Goal: Check status: Check status

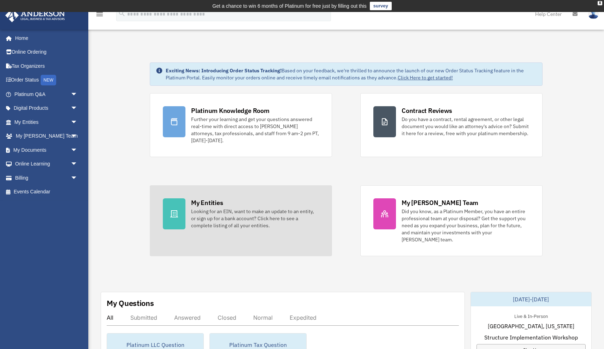
click at [212, 221] on div "Looking for an EIN, want to make an update to an entity, or sign up for a bank …" at bounding box center [255, 218] width 128 height 21
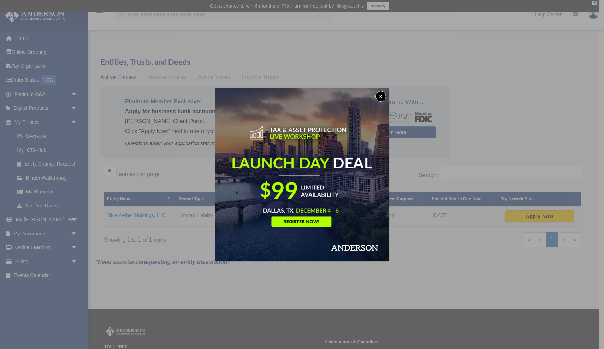
click at [379, 95] on button "x" at bounding box center [380, 96] width 11 height 11
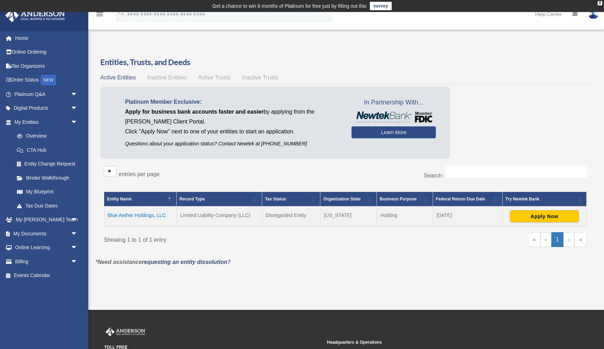
click at [147, 216] on td "Blue Aether Holdings, LLC" at bounding box center [140, 217] width 72 height 20
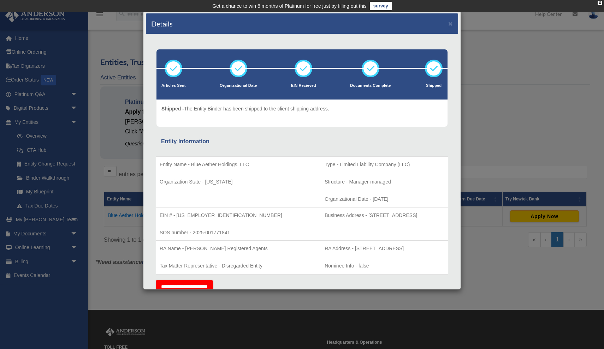
click at [512, 70] on div "Details × Articles Sent Organizational Date" at bounding box center [302, 174] width 604 height 349
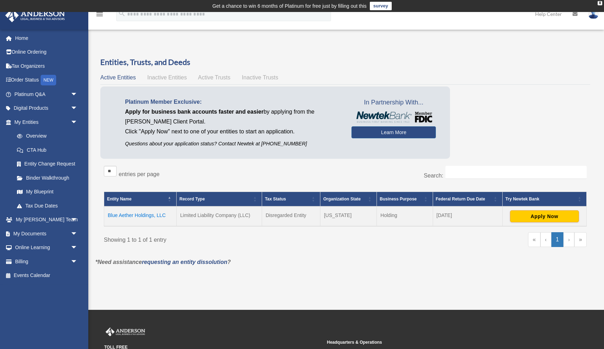
click at [144, 215] on td "Blue Aether Holdings, LLC" at bounding box center [140, 217] width 72 height 20
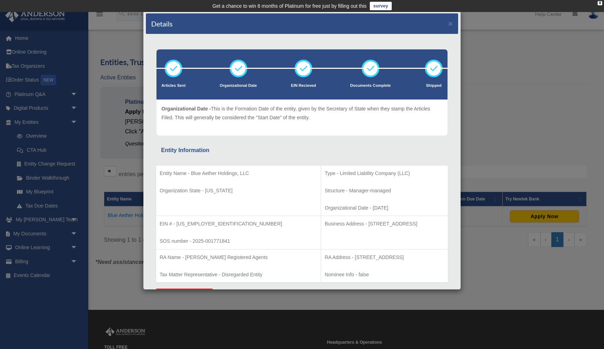
click at [106, 47] on div "Details × Articles Sent Organizational Date" at bounding box center [302, 174] width 604 height 349
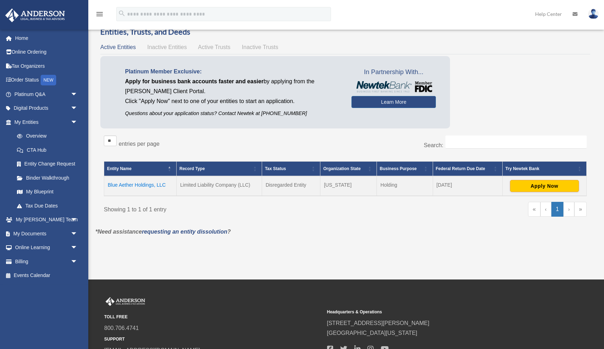
scroll to position [28, 0]
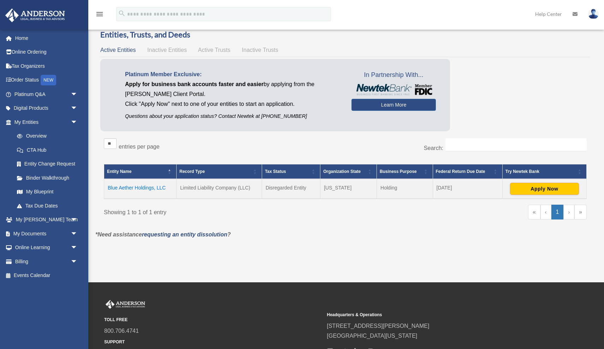
click at [168, 49] on span "Inactive Entities" at bounding box center [167, 50] width 40 height 6
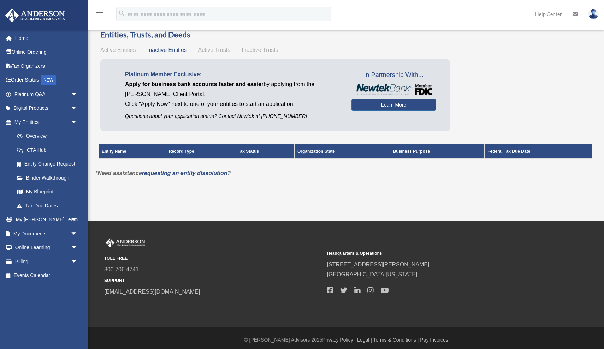
click at [204, 49] on span "Active Trusts" at bounding box center [214, 50] width 32 height 6
click at [255, 52] on span "Inactive Trusts" at bounding box center [260, 50] width 36 height 6
click at [217, 47] on span "Active Trusts" at bounding box center [214, 50] width 32 height 6
click at [163, 46] on div "Active Entities Inactive Entities Active Trusts Inactive Trusts" at bounding box center [345, 50] width 490 height 10
click at [143, 49] on div "Active Entities Inactive Entities Active Trusts Inactive Trusts" at bounding box center [345, 50] width 490 height 10
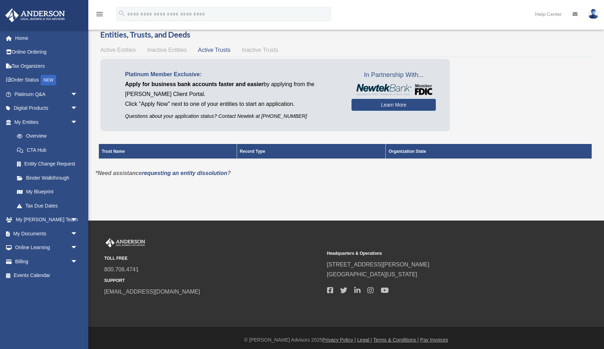
click at [159, 49] on span "Inactive Entities" at bounding box center [167, 50] width 40 height 6
click at [125, 47] on span "Active Entities" at bounding box center [117, 50] width 35 height 6
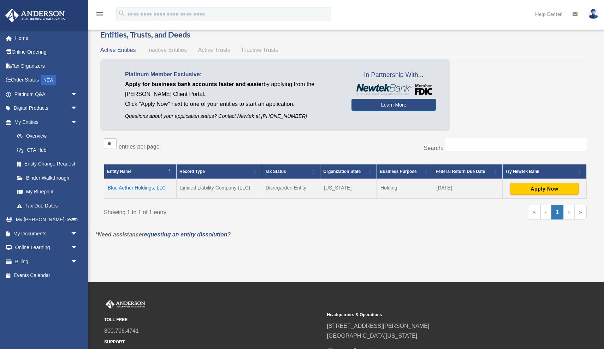
click at [149, 190] on td "Blue Aether Holdings, LLC" at bounding box center [140, 189] width 72 height 20
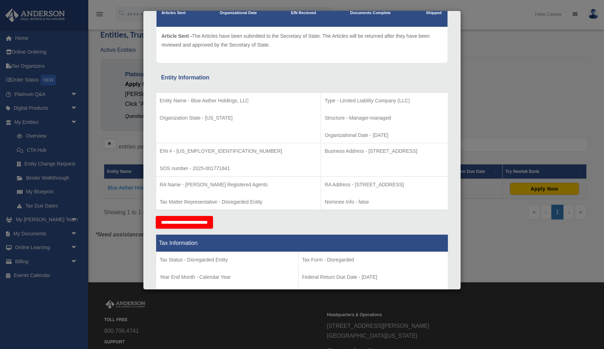
scroll to position [58, 0]
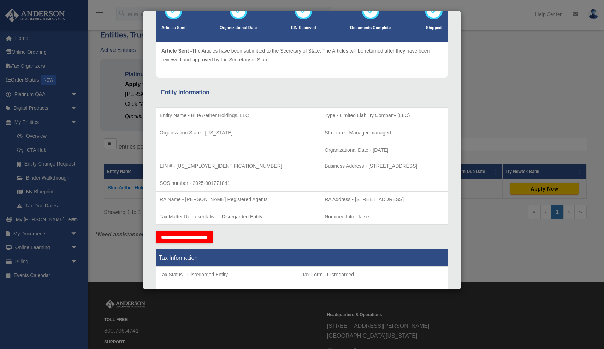
click at [330, 197] on p "RA Address - 1716 Capitol Avenue, Suite 100, Cheyenne, WY 82001" at bounding box center [385, 199] width 120 height 9
click at [484, 97] on div "Details × Articles Sent Organizational Date" at bounding box center [302, 174] width 604 height 349
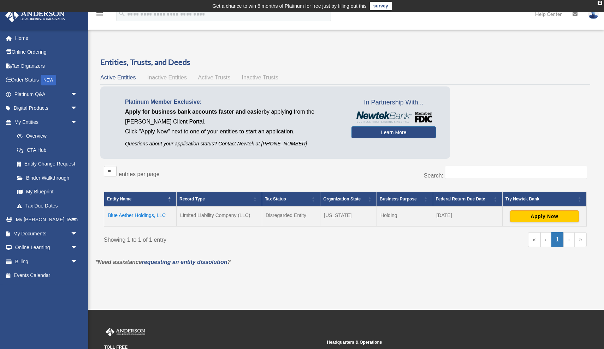
scroll to position [0, 0]
